Goal: Check status: Verify the current state of an ongoing process or item

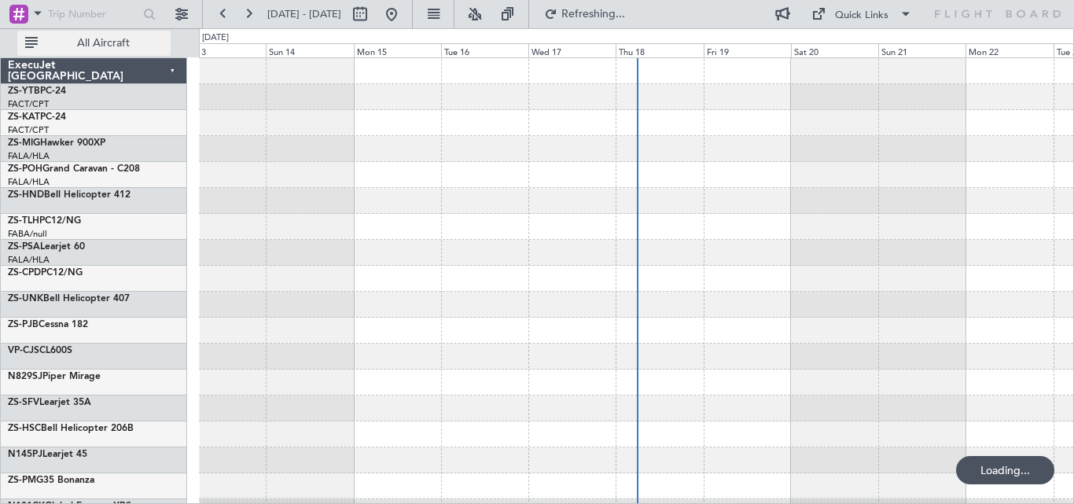
click at [105, 38] on span "All Aircraft" at bounding box center [103, 43] width 125 height 11
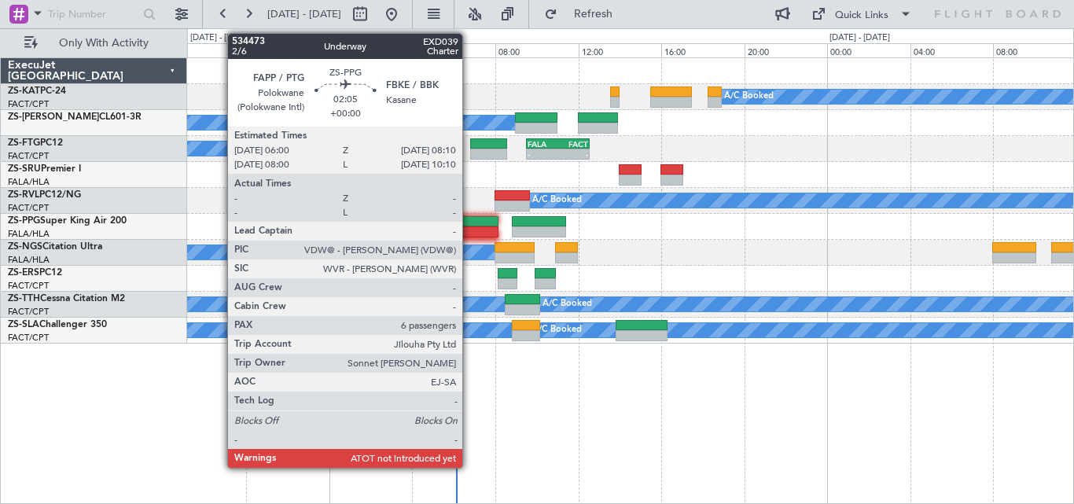
drag, startPoint x: 530, startPoint y: 333, endPoint x: 469, endPoint y: 234, distance: 115.4
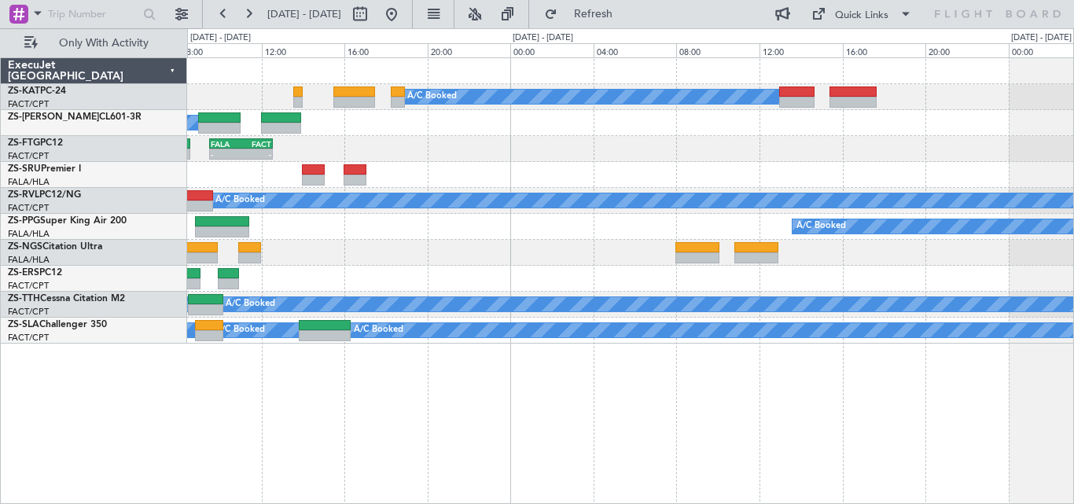
click at [637, 265] on div "A/C Booked A/C Booked A/C Booked A/C Booked - - FALA 09:30 Z FACT 12:35 Z A/C B…" at bounding box center [630, 200] width 886 height 285
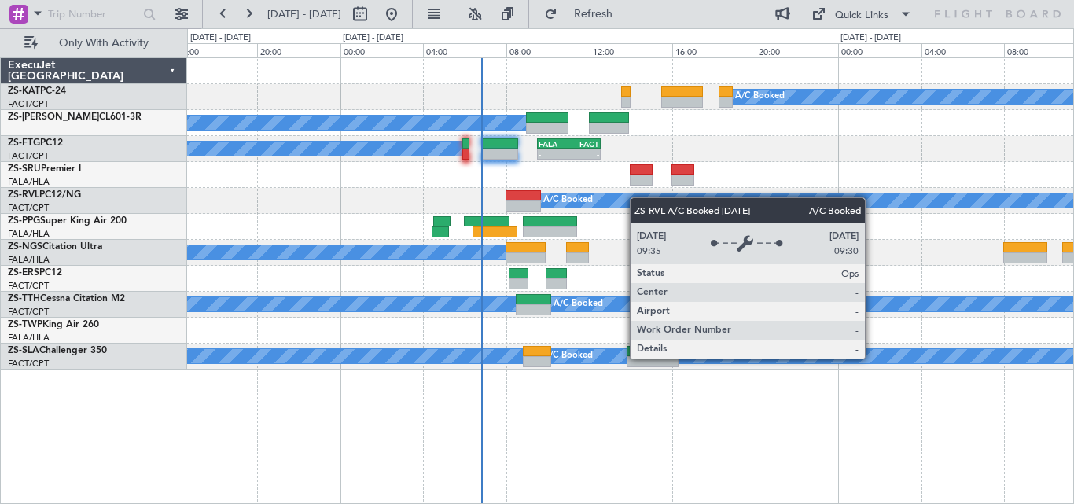
click at [737, 200] on div "A/C Booked A/C Booked A/C Unavailable A/C Booked A/C Booked A/C Booked - - FALA…" at bounding box center [630, 213] width 886 height 311
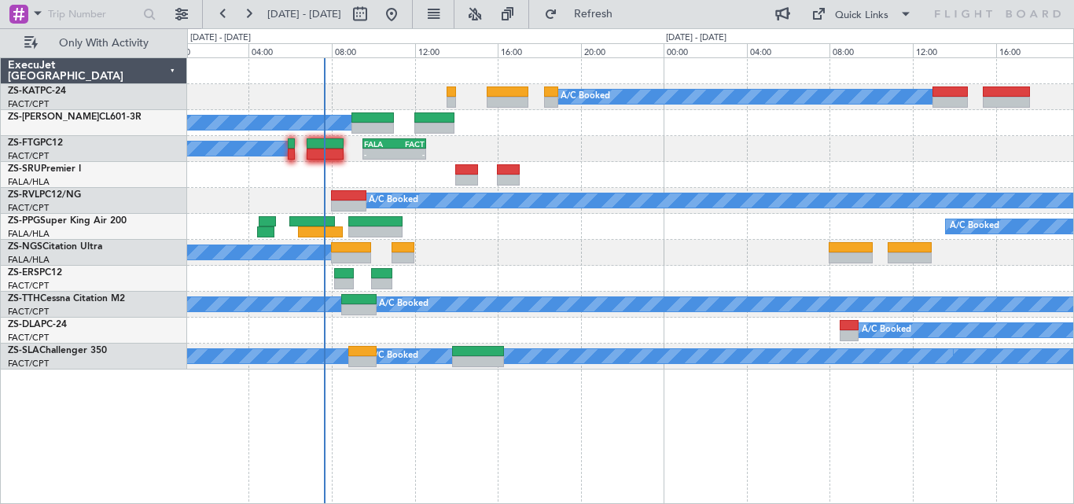
click at [586, 222] on div "A/C Booked A/C Booked A/C Unavailable A/C Booked A/C Booked A/C Booked A/C Book…" at bounding box center [630, 213] width 886 height 311
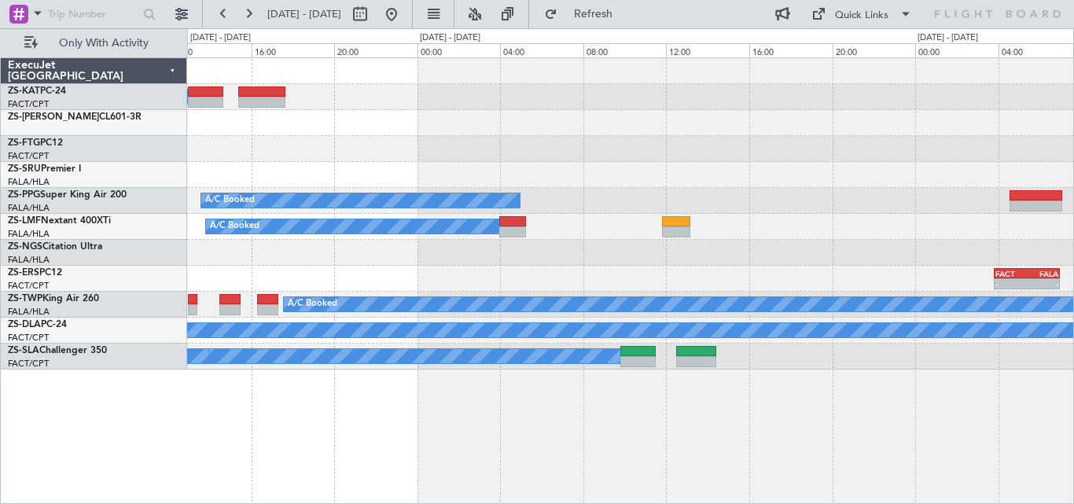
click at [380, 344] on div "A/C Booked A/C Booked A/C Booked A/C Booked FACT 03:50 Z FALA 07:00 Z - - A/C B…" at bounding box center [630, 213] width 886 height 311
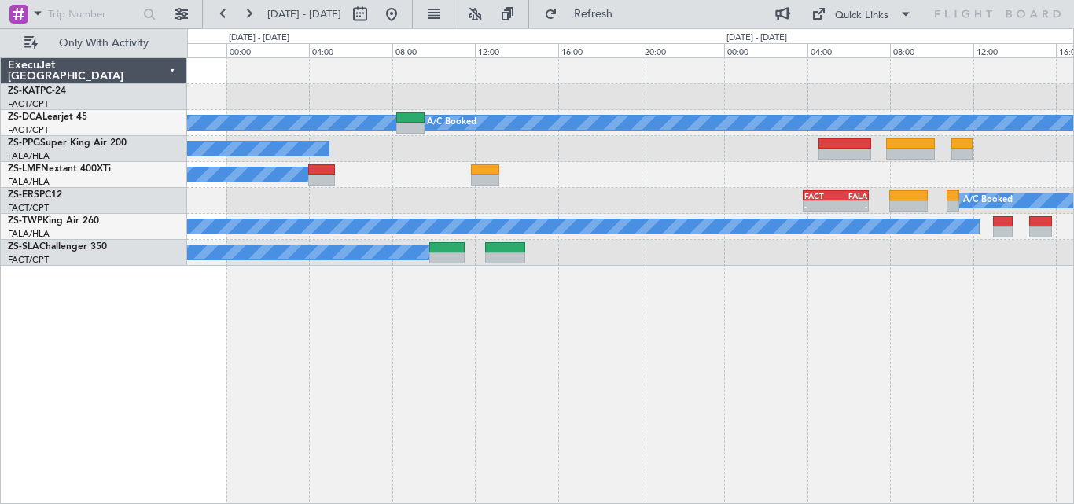
click at [438, 252] on div "A/C Booked A/C Booked A/C Booked A/C Booked A/C Booked A/C Booked FACT 03:50 Z …" at bounding box center [630, 162] width 886 height 208
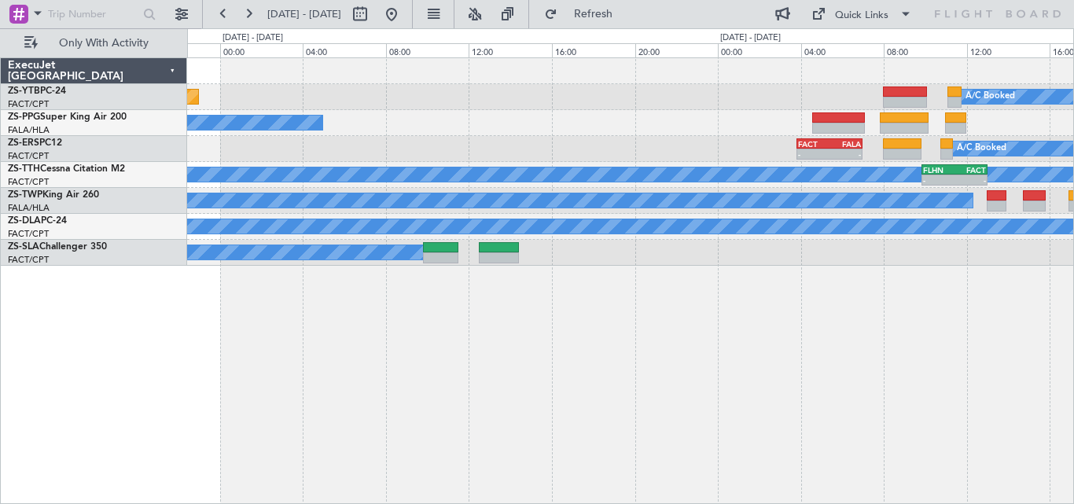
click at [932, 331] on div "A/C Booked Planned Maint Lanseria A/C Booked FACT 03:50 Z FALA 07:00 Z - - A/C …" at bounding box center [630, 280] width 887 height 447
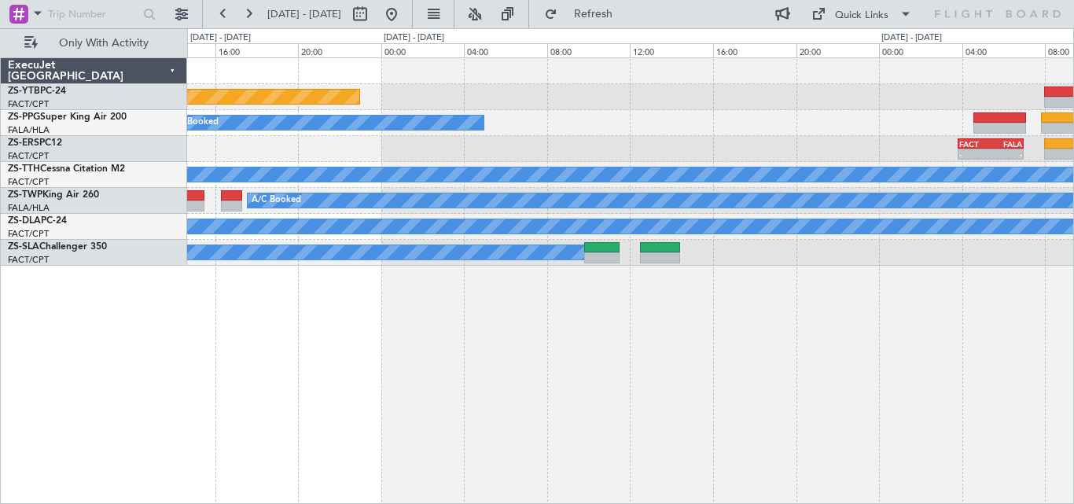
click at [1073, 312] on div "Planned Maint Lanseria A/C Booked A/C Booked FACT 03:50 Z FALA 07:00 Z - - A/C …" at bounding box center [537, 266] width 1074 height 476
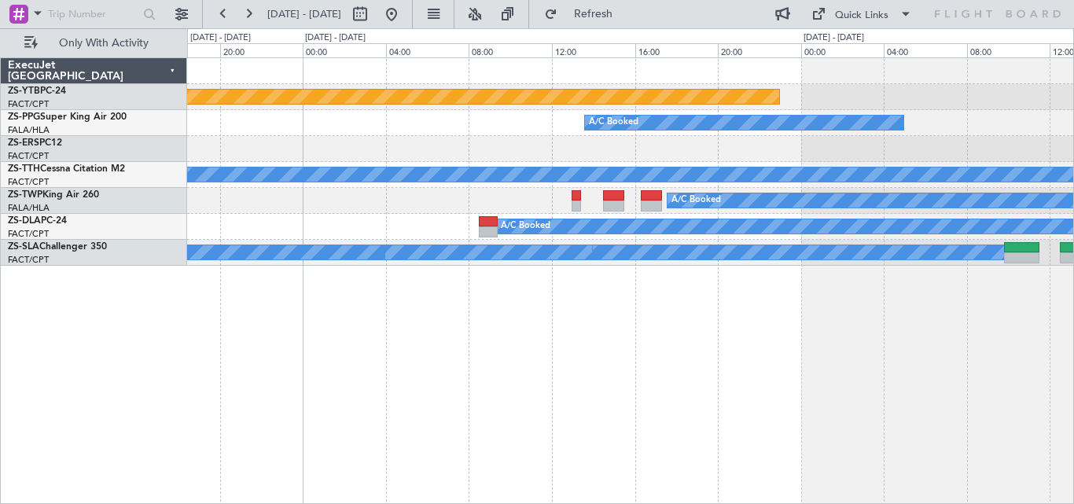
click at [586, 386] on div "Planned Maint Lanseria A/C Booked A/C Unavailable A/C Booked A/C Booked A/C Boo…" at bounding box center [630, 280] width 887 height 447
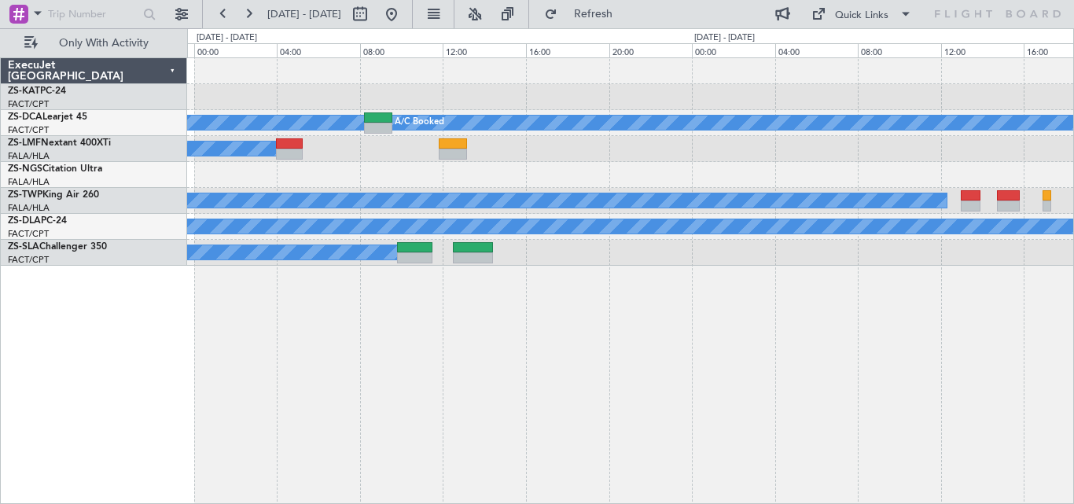
click at [228, 383] on div "A/C Booked A/C Booked A/C Booked A/C Booked A/C Booked A/C Booked A/C Booked" at bounding box center [630, 280] width 887 height 447
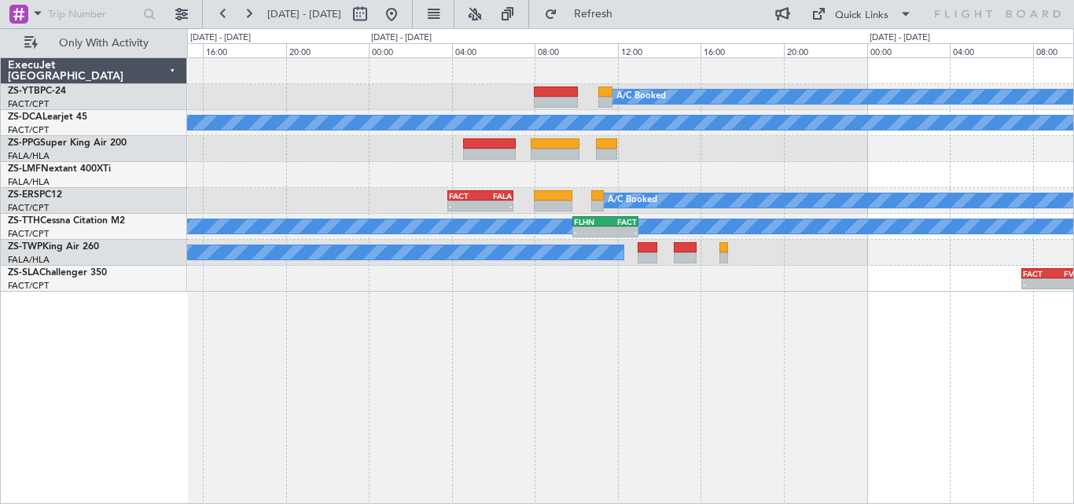
click at [231, 185] on div "A/C Booked A/C Booked A/C Booked A/C Booked A/C Booked A/C Booked - - FACT 03:5…" at bounding box center [630, 174] width 886 height 233
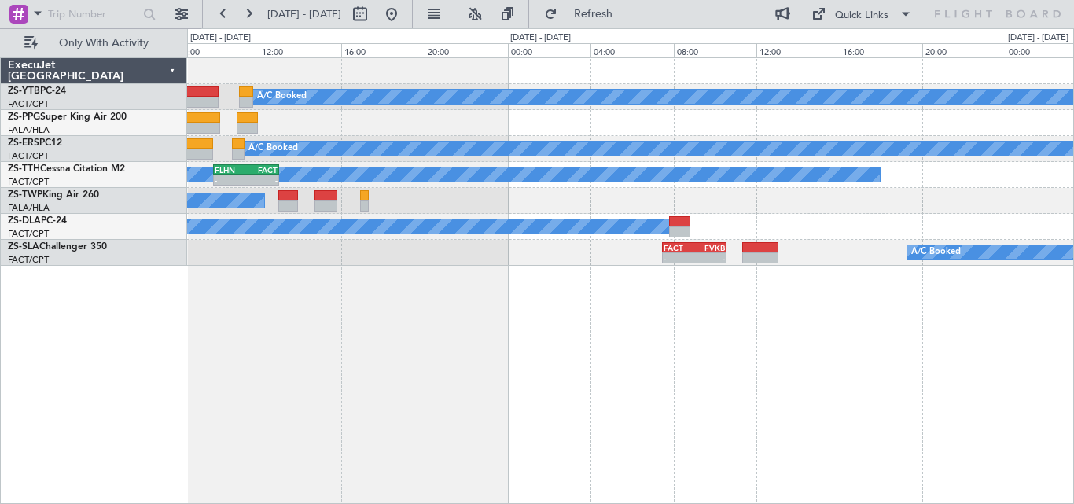
click at [428, 252] on div "A/C Booked A/C Booked FACT 03:50 Z FALA 07:00 Z - - A/C Unavailable A/C Booked …" at bounding box center [630, 162] width 886 height 208
